Goal: Navigation & Orientation: Find specific page/section

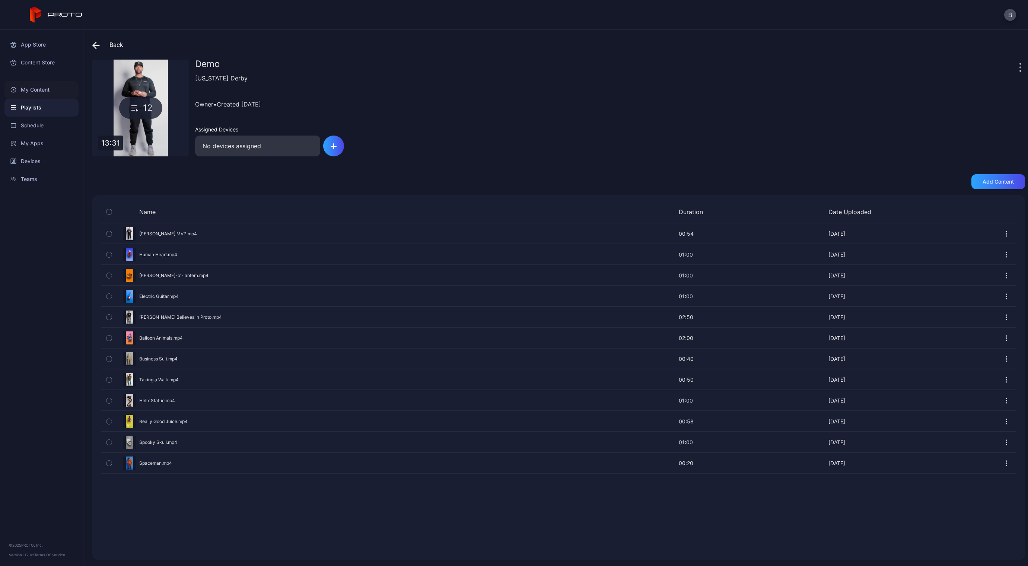
click at [39, 94] on div "My Content" at bounding box center [41, 90] width 74 height 18
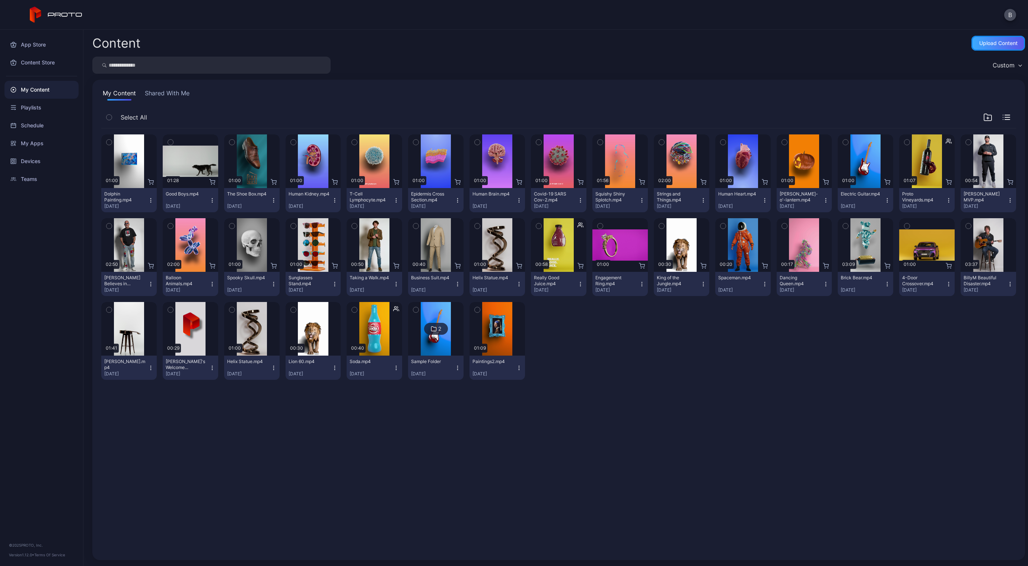
click at [979, 45] on div "Upload Content" at bounding box center [998, 43] width 38 height 6
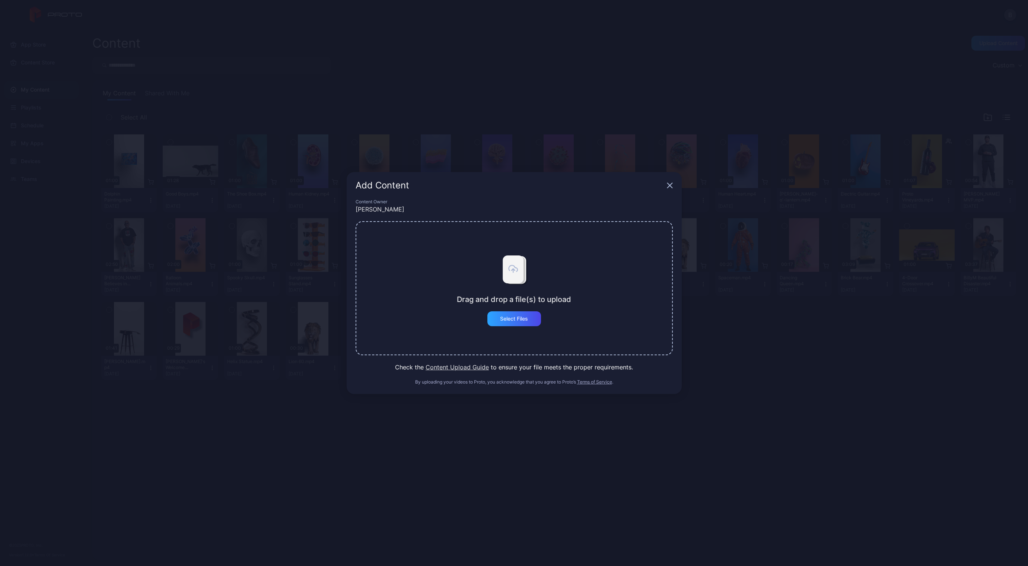
click at [668, 185] on icon "button" at bounding box center [670, 185] width 6 height 6
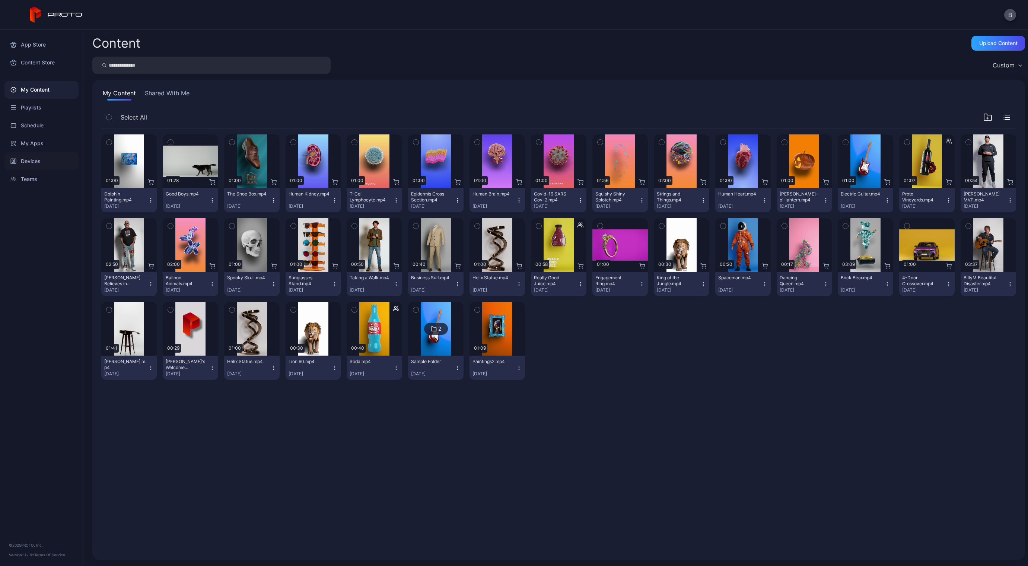
click at [49, 165] on div "Devices" at bounding box center [41, 161] width 74 height 18
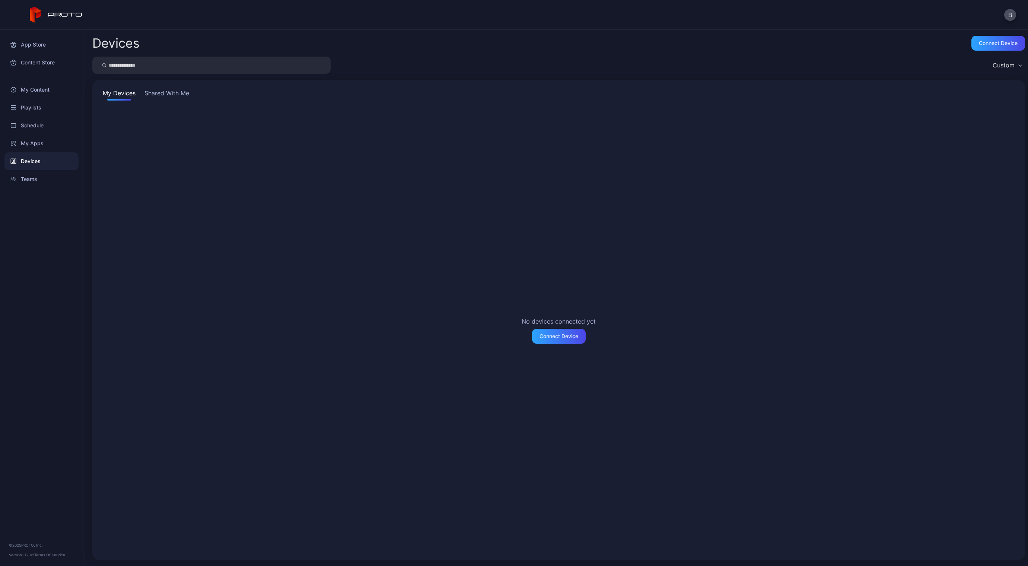
click at [157, 98] on button "Shared With Me" at bounding box center [167, 95] width 48 height 12
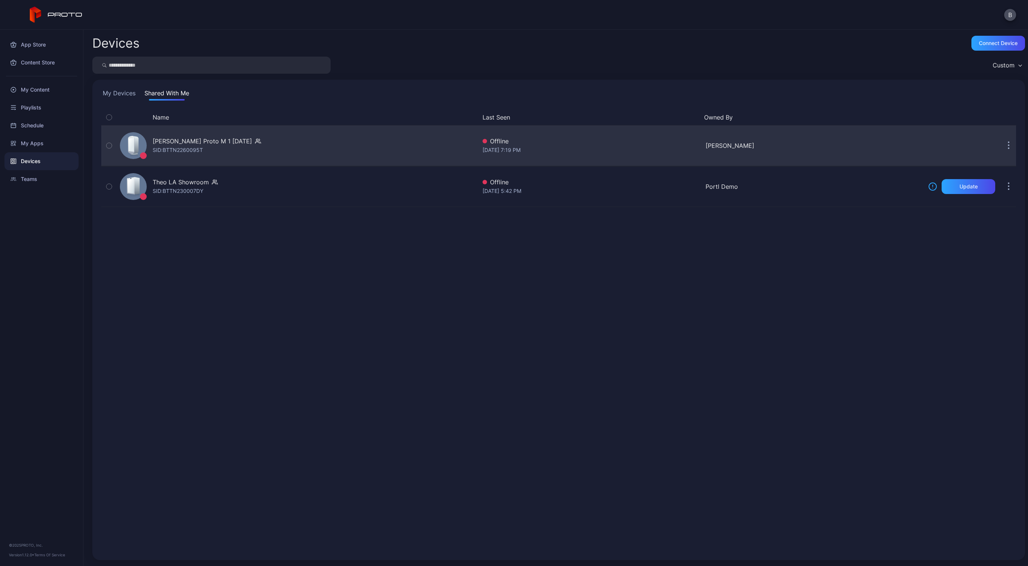
click at [110, 146] on icon "button" at bounding box center [108, 145] width 5 height 8
click at [110, 146] on icon "button" at bounding box center [109, 145] width 6 height 8
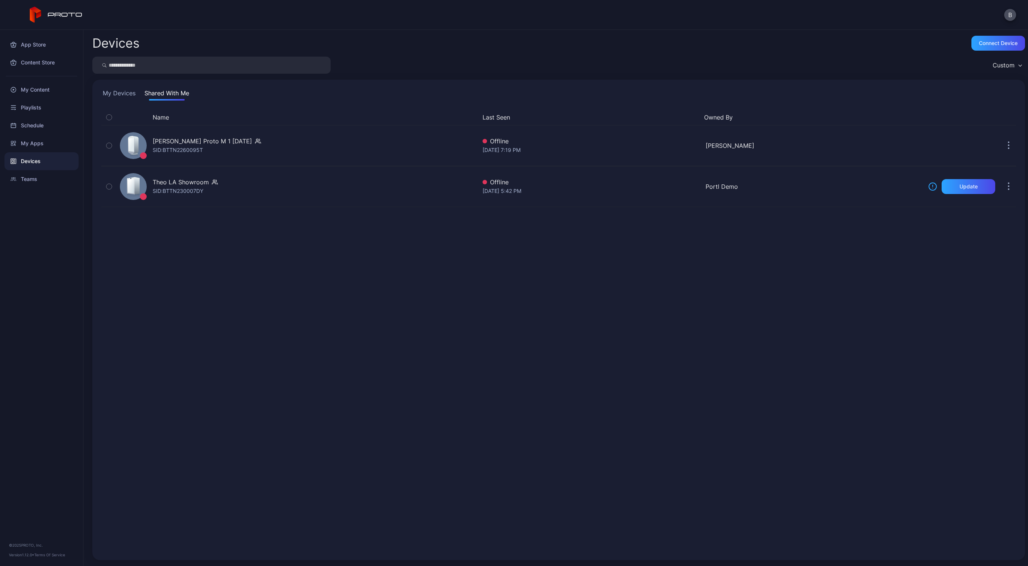
click at [112, 118] on button "button" at bounding box center [109, 117] width 16 height 16
click at [39, 111] on div "Playlists" at bounding box center [41, 108] width 74 height 18
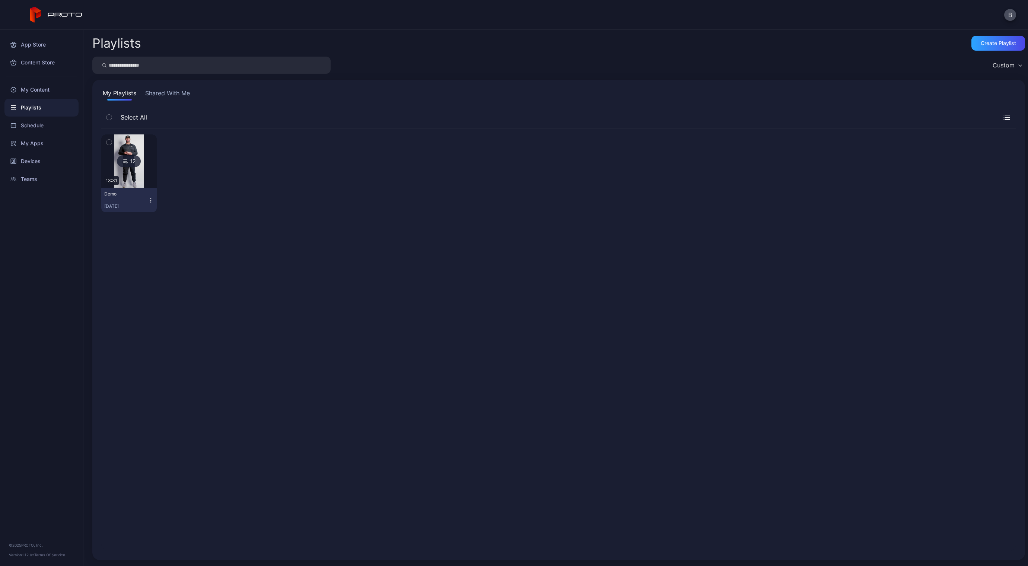
click at [121, 154] on img at bounding box center [129, 161] width 30 height 54
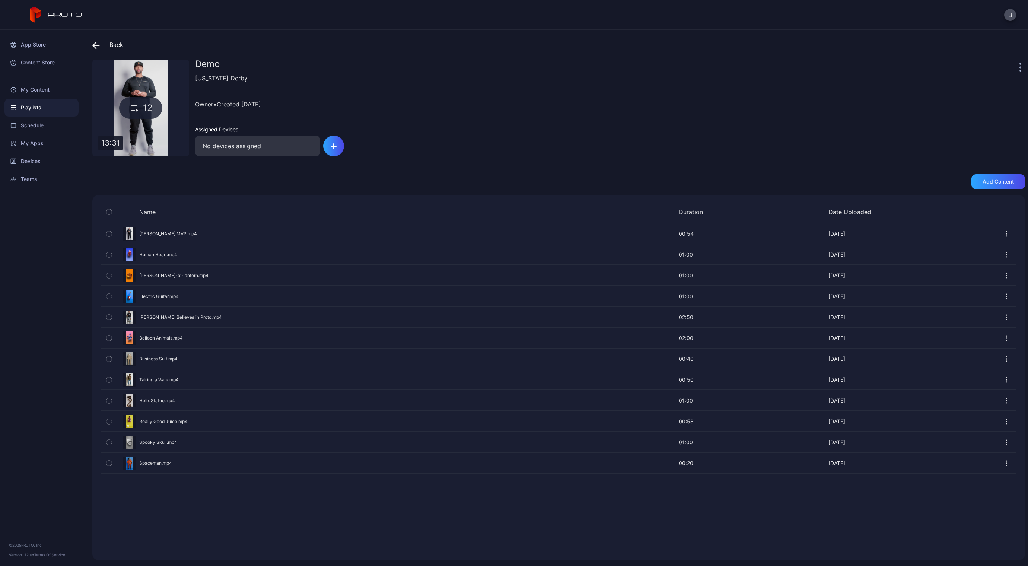
click at [131, 117] on div "12" at bounding box center [140, 108] width 43 height 22
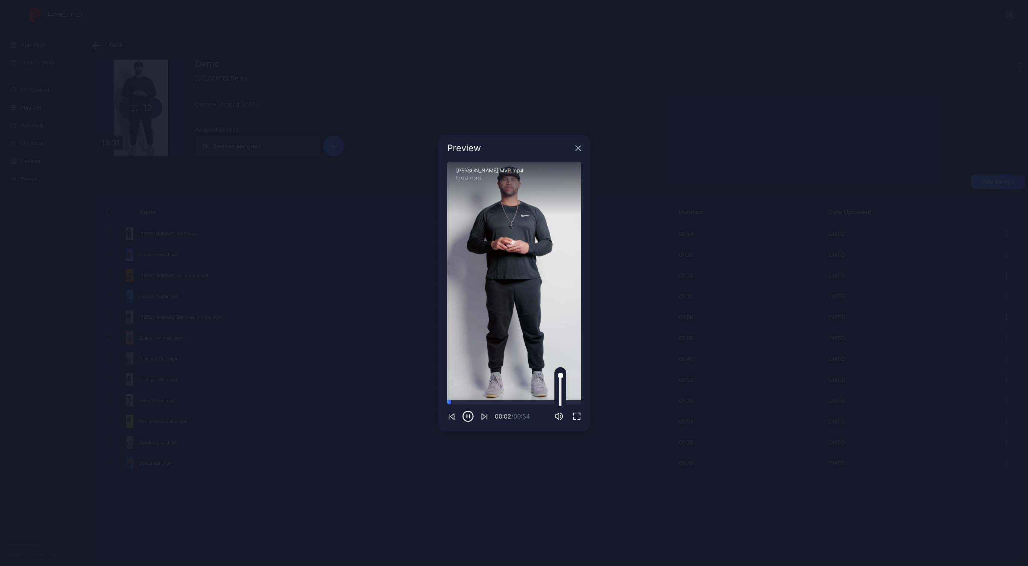
click at [558, 416] on icon "button" at bounding box center [558, 416] width 9 height 9
click at [484, 402] on div at bounding box center [514, 402] width 134 height 4
click at [510, 401] on div at bounding box center [514, 402] width 134 height 4
click at [526, 400] on div at bounding box center [514, 402] width 134 height 4
click at [580, 152] on div "Preview" at bounding box center [514, 148] width 152 height 27
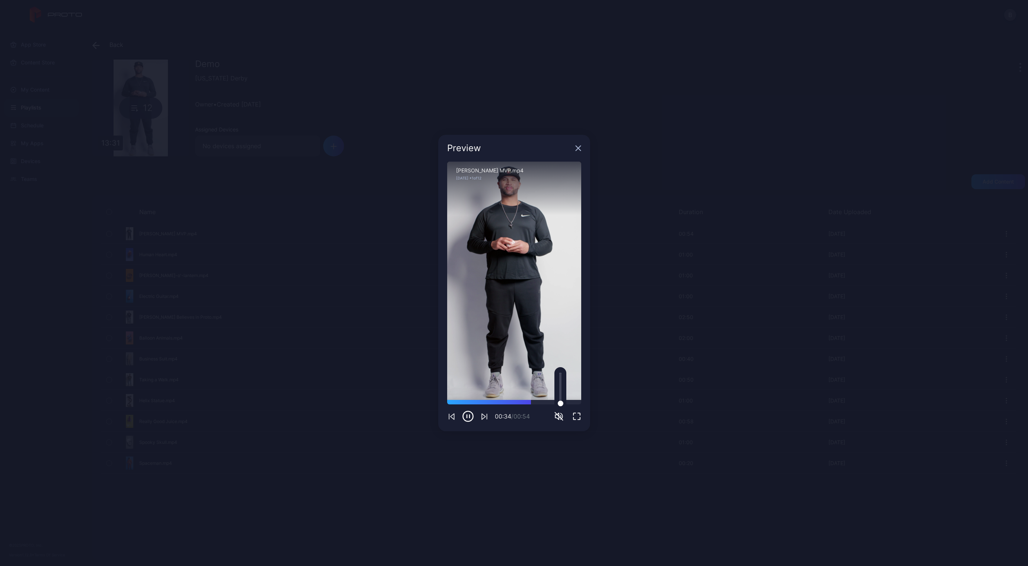
click at [579, 150] on icon "button" at bounding box center [578, 148] width 6 height 6
